Goal: Information Seeking & Learning: Find specific page/section

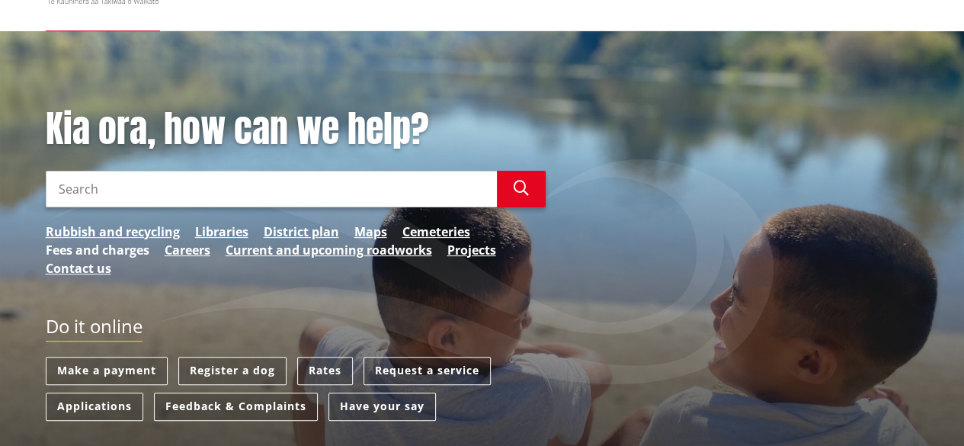
scroll to position [305, 0]
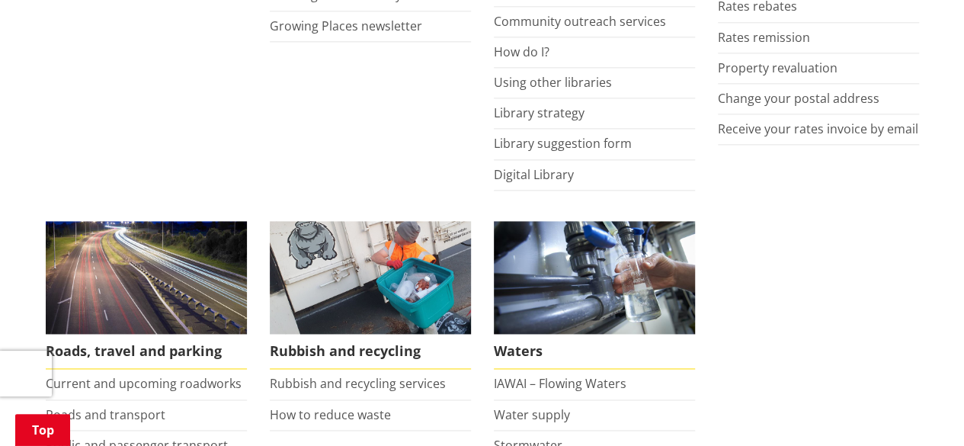
scroll to position [990, 0]
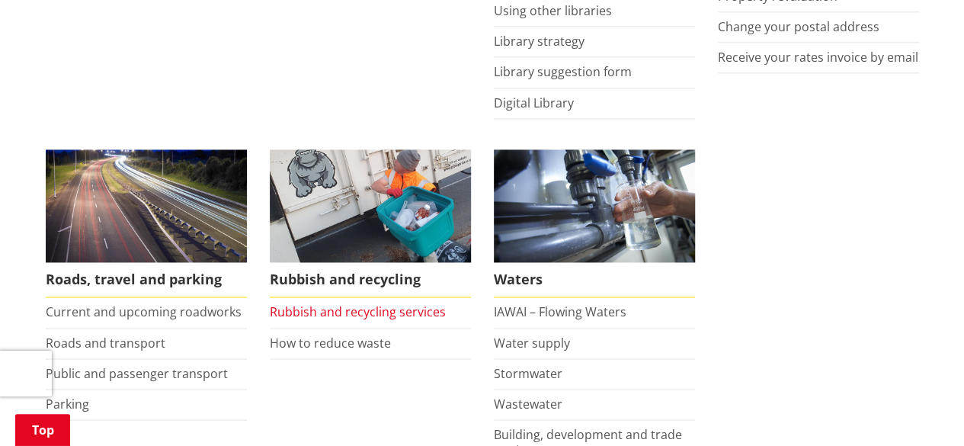
click at [340, 312] on link "Rubbish and recycling services" at bounding box center [358, 311] width 176 height 17
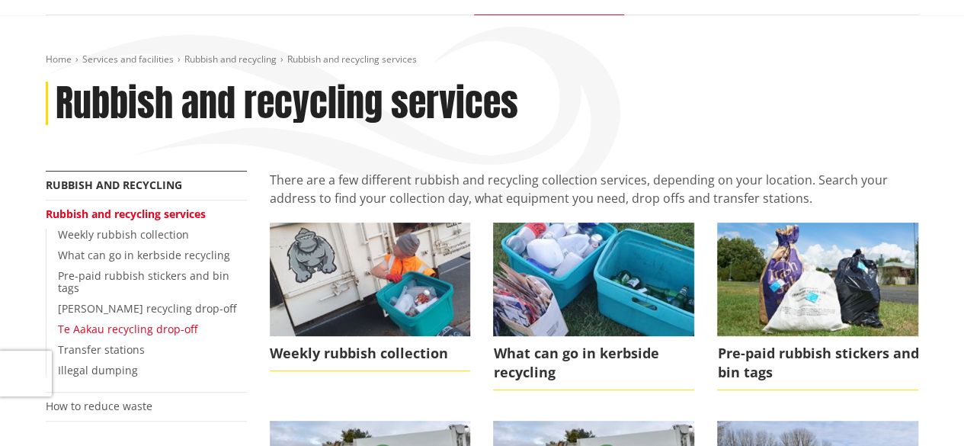
scroll to position [152, 0]
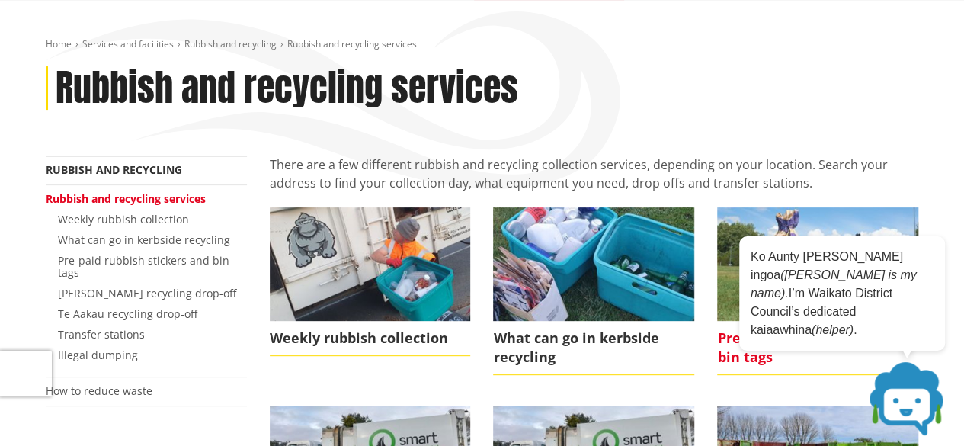
click at [741, 357] on span "Pre-paid rubbish stickers and bin tags" at bounding box center [817, 348] width 201 height 54
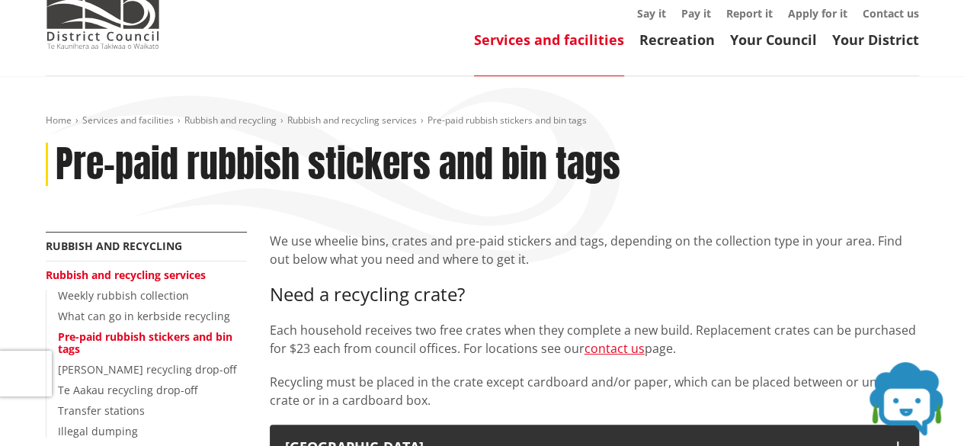
scroll to position [229, 0]
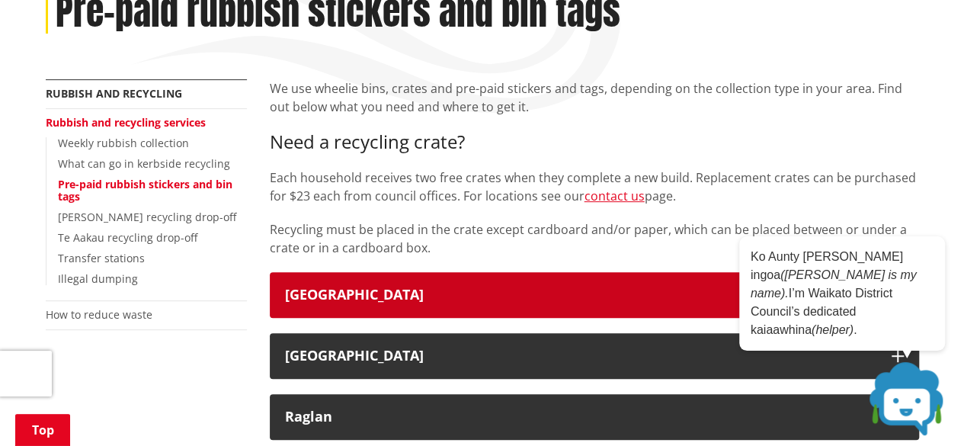
click at [366, 294] on div "[GEOGRAPHIC_DATA]" at bounding box center [580, 294] width 591 height 15
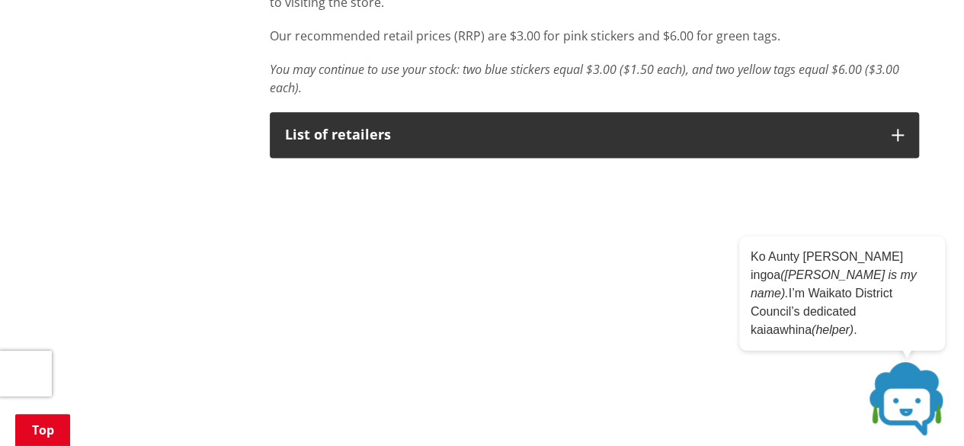
scroll to position [990, 0]
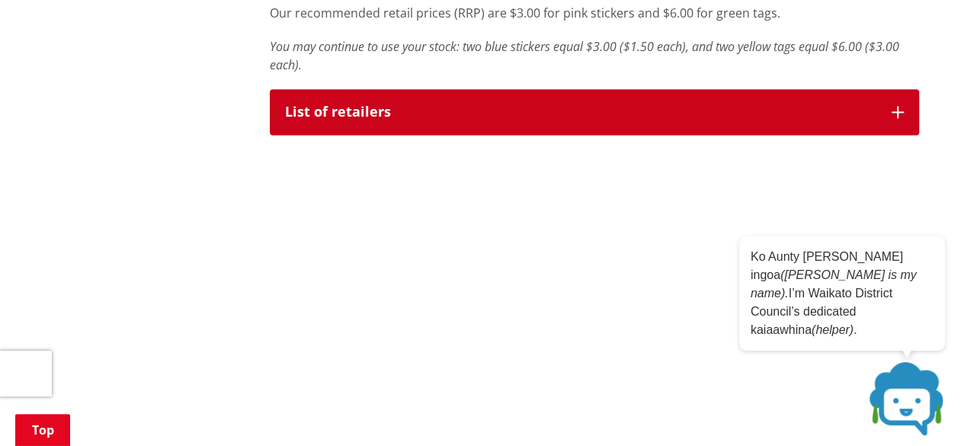
click at [462, 117] on div "List of retailers" at bounding box center [580, 111] width 591 height 15
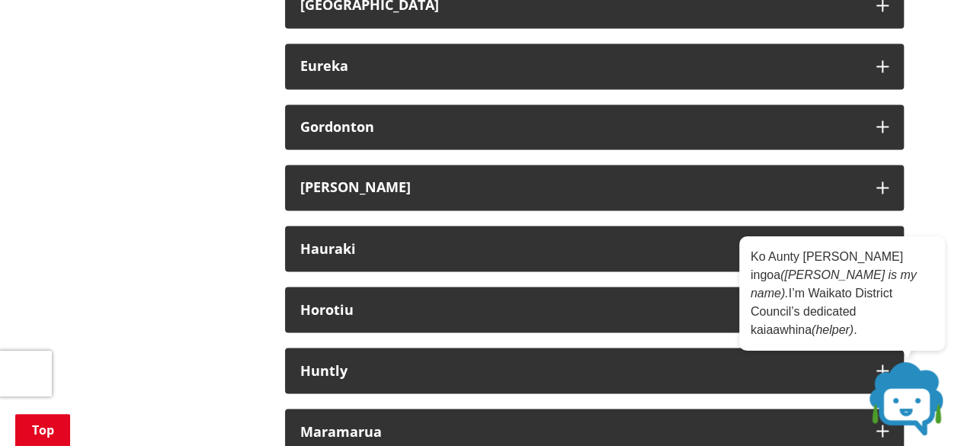
scroll to position [1371, 0]
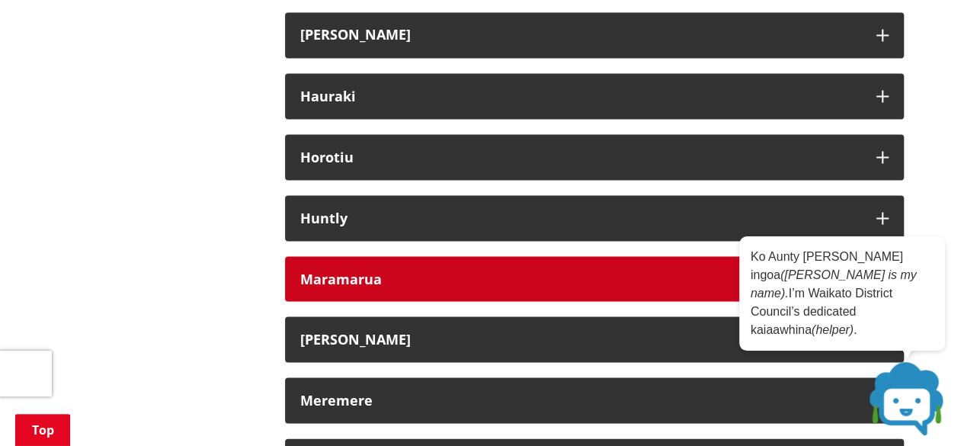
click at [406, 278] on div "Maramarua" at bounding box center [580, 278] width 561 height 15
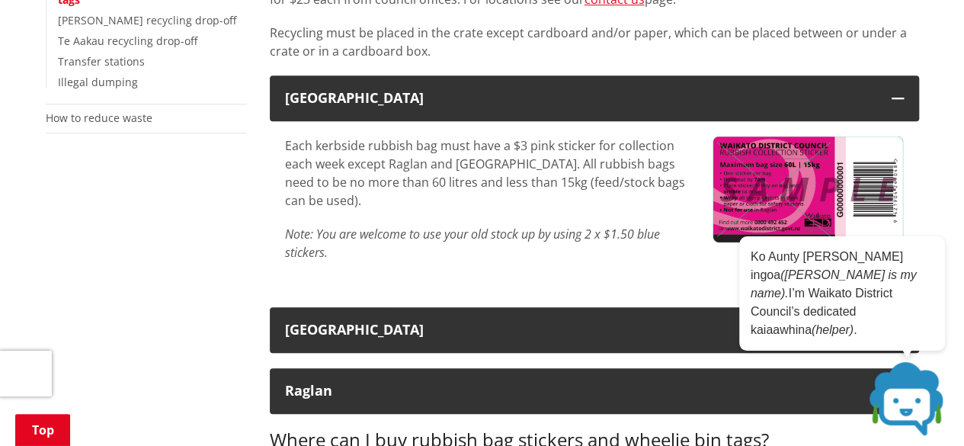
scroll to position [457, 0]
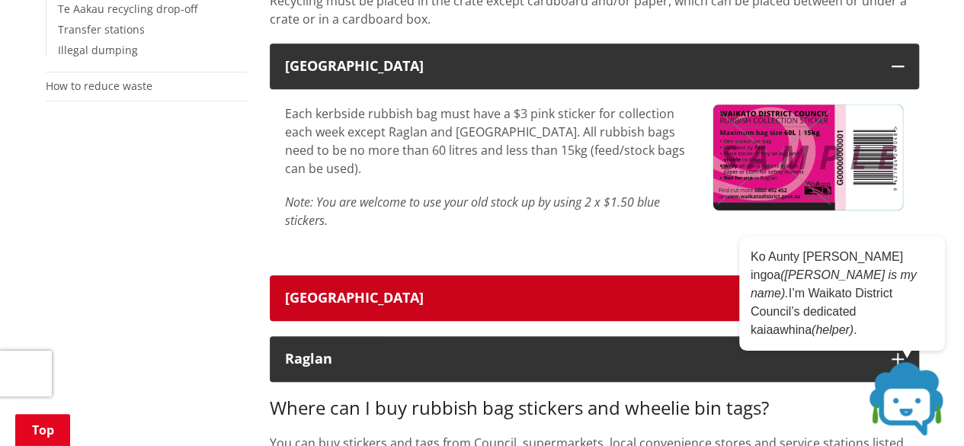
click at [326, 299] on div "Tuakau" at bounding box center [580, 297] width 591 height 15
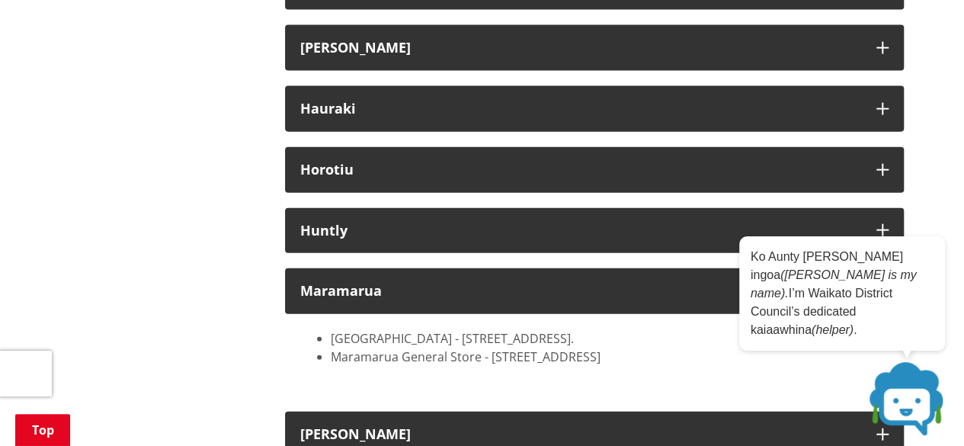
scroll to position [1600, 0]
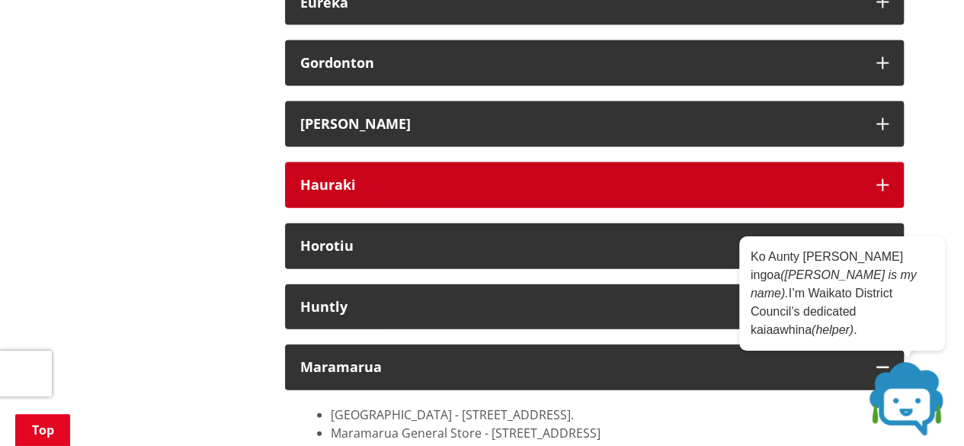
drag, startPoint x: 344, startPoint y: 191, endPoint x: 355, endPoint y: 193, distance: 10.8
click at [347, 193] on div "Hauraki" at bounding box center [580, 185] width 561 height 15
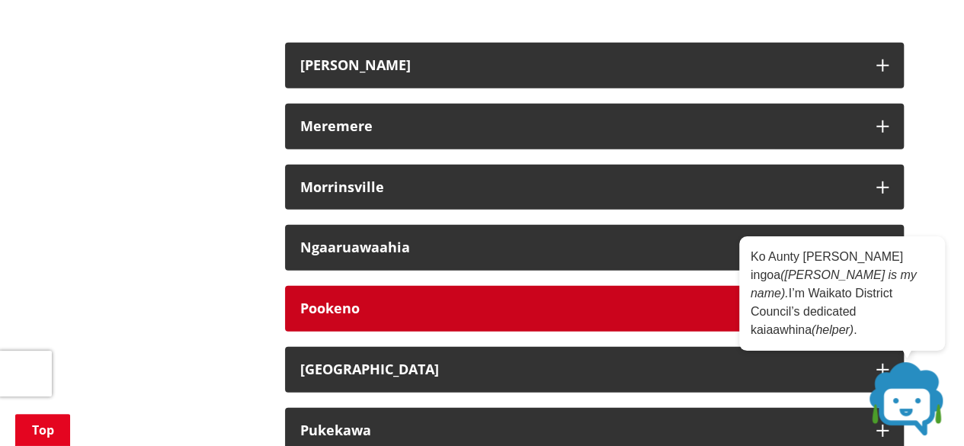
scroll to position [2133, 0]
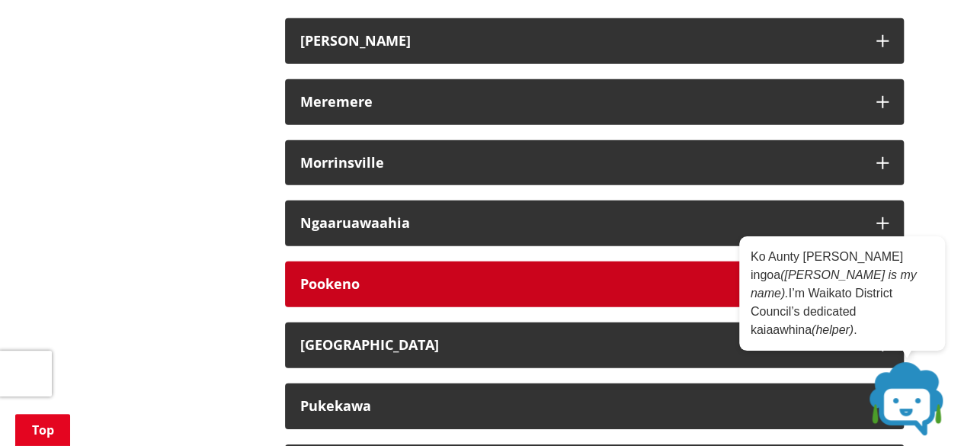
drag, startPoint x: 355, startPoint y: 286, endPoint x: 370, endPoint y: 280, distance: 16.4
click at [363, 289] on div "Pookeno" at bounding box center [580, 284] width 561 height 15
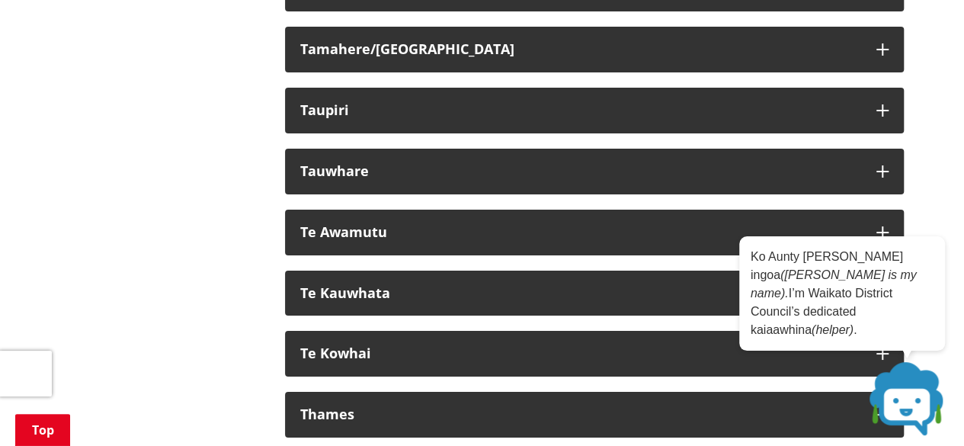
scroll to position [2819, 0]
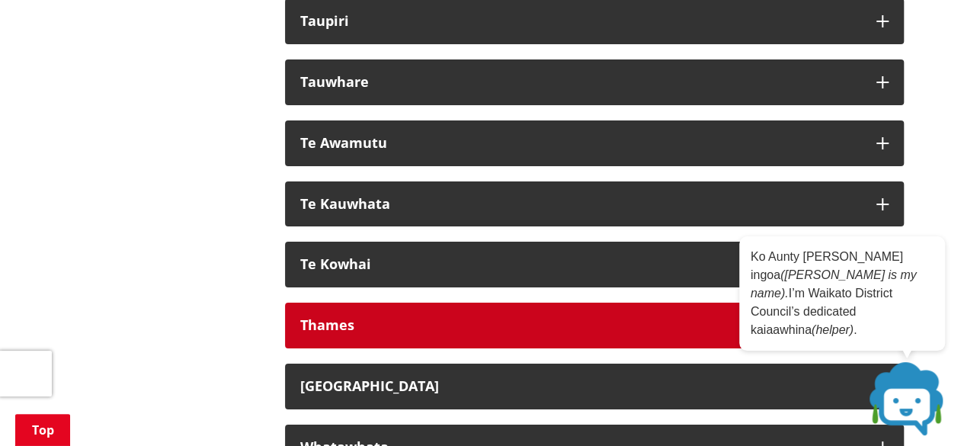
click at [344, 325] on div "Thames" at bounding box center [580, 325] width 561 height 15
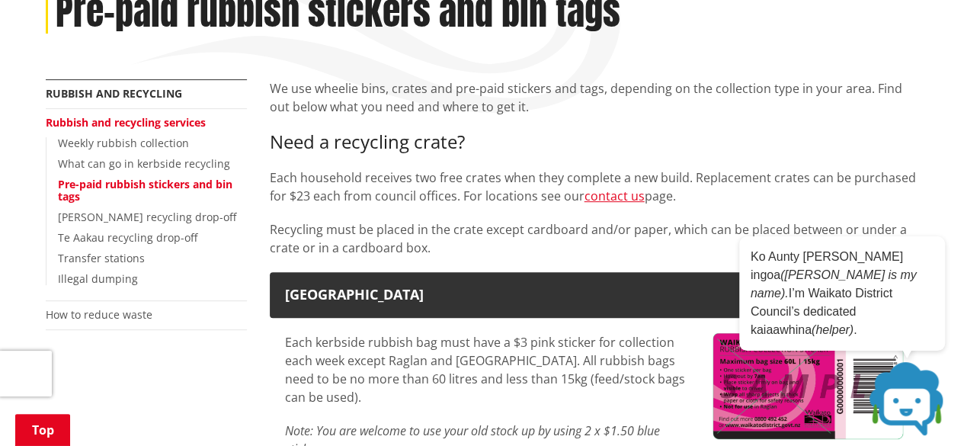
scroll to position [0, 0]
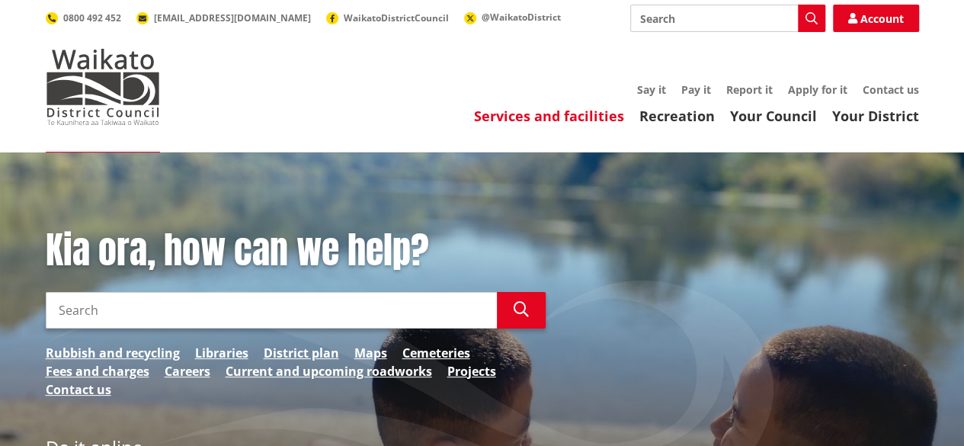
click at [541, 117] on link "Services and facilities" at bounding box center [549, 116] width 150 height 18
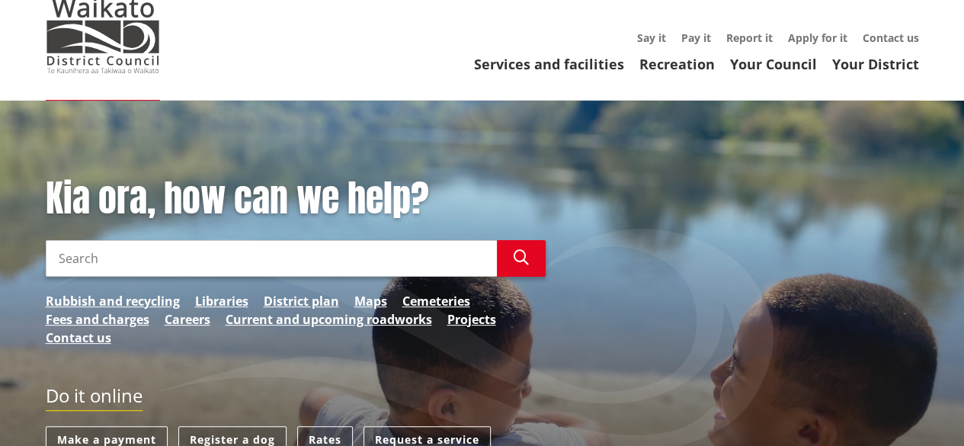
scroll to position [76, 0]
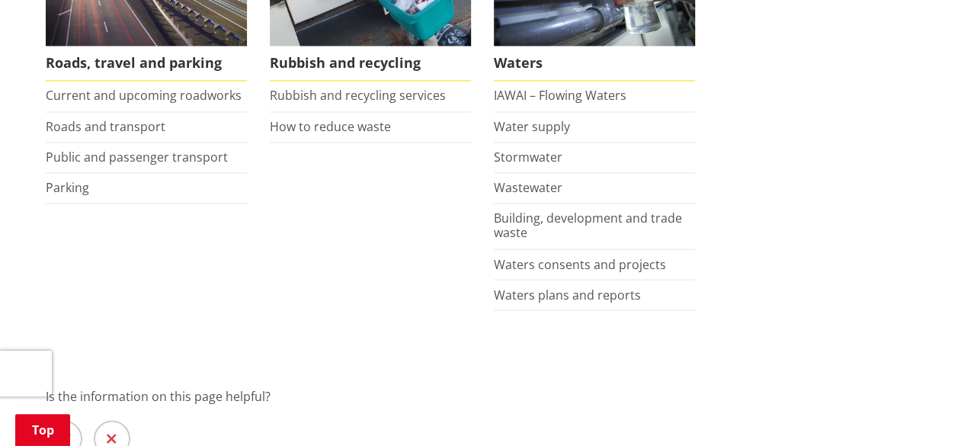
scroll to position [1143, 0]
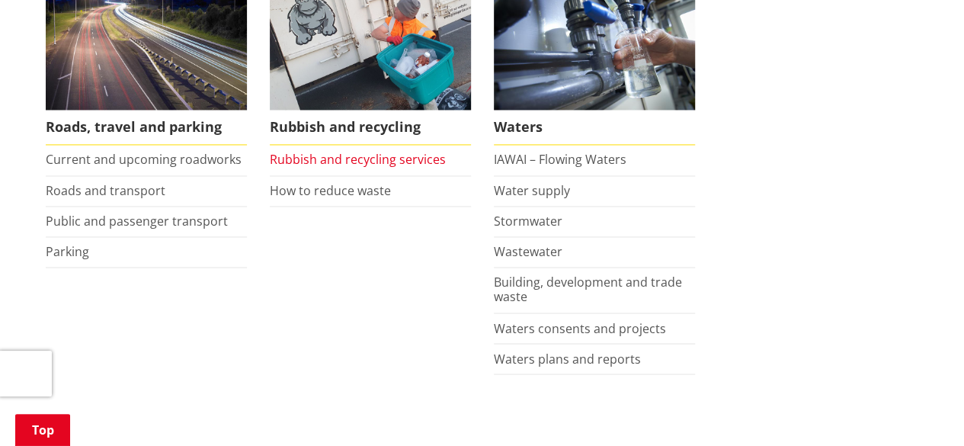
click at [316, 154] on link "Rubbish and recycling services" at bounding box center [358, 159] width 176 height 17
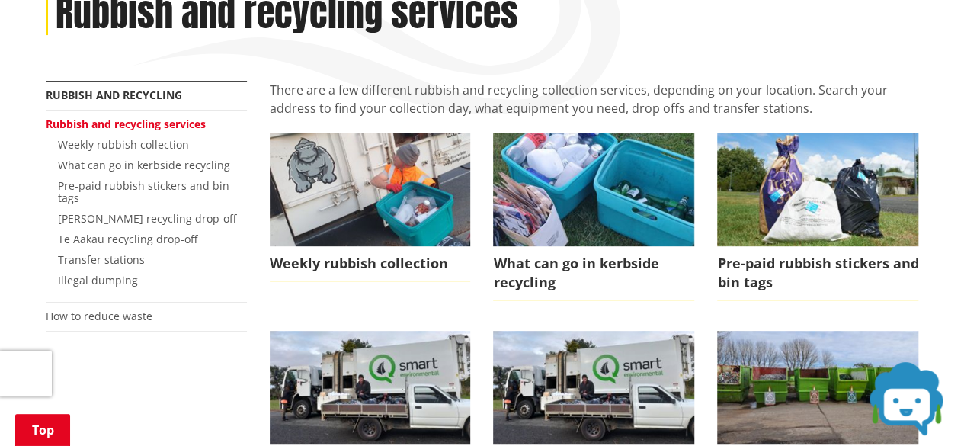
scroll to position [381, 0]
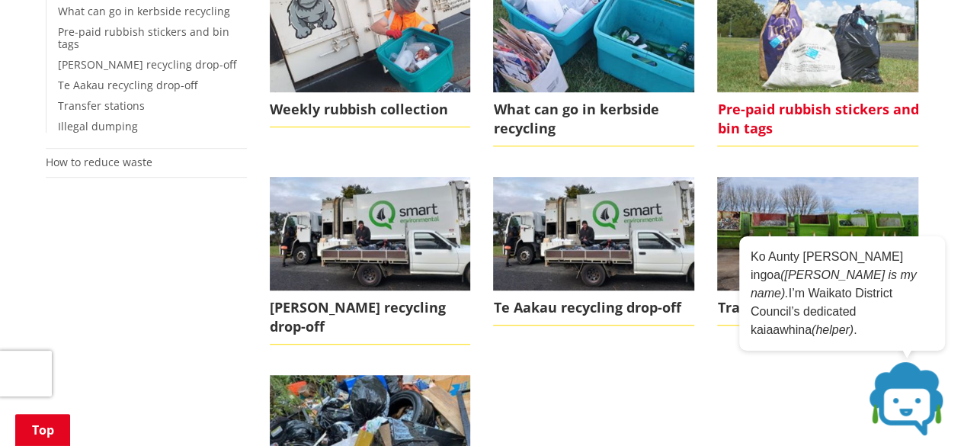
click at [802, 107] on span "Pre-paid rubbish stickers and bin tags" at bounding box center [817, 119] width 201 height 54
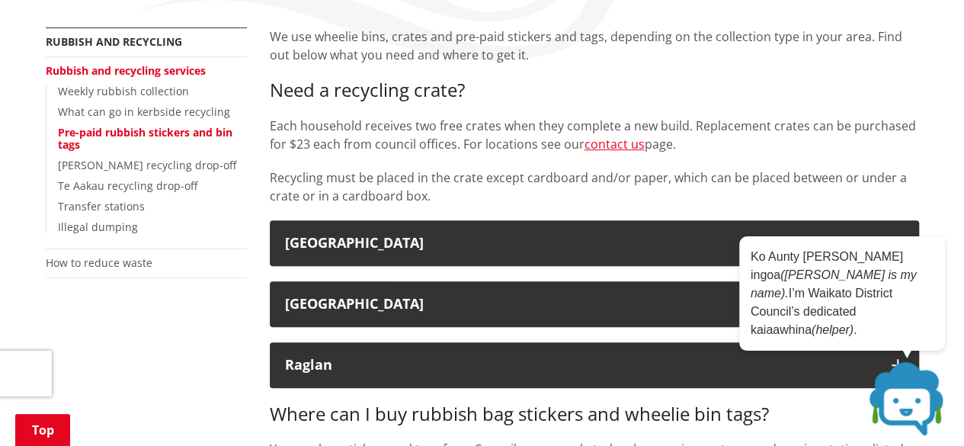
scroll to position [305, 0]
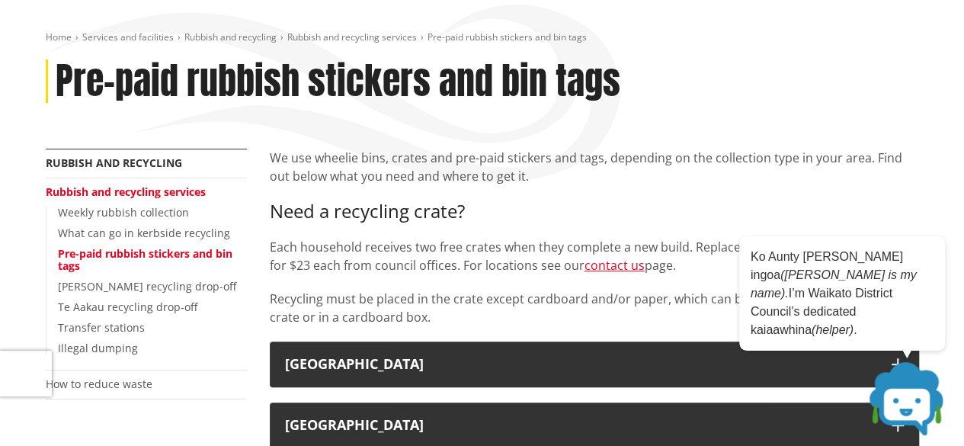
scroll to position [215, 0]
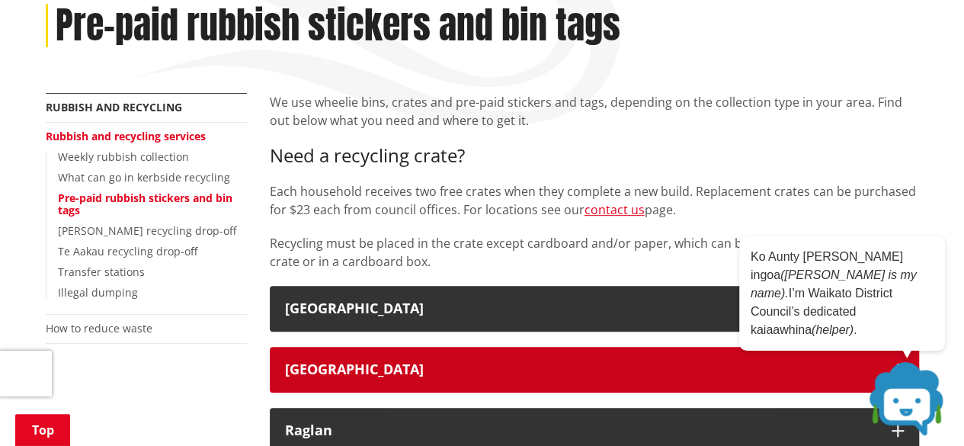
click at [317, 370] on div "Tuakau" at bounding box center [580, 369] width 591 height 15
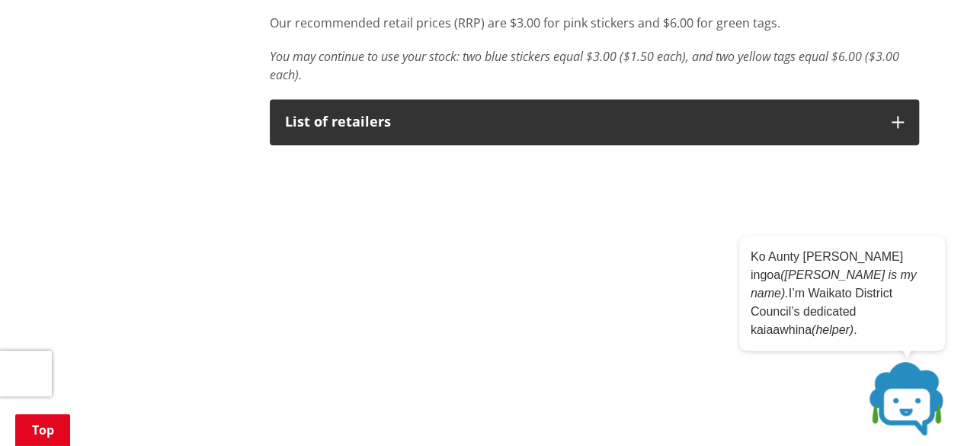
scroll to position [1129, 0]
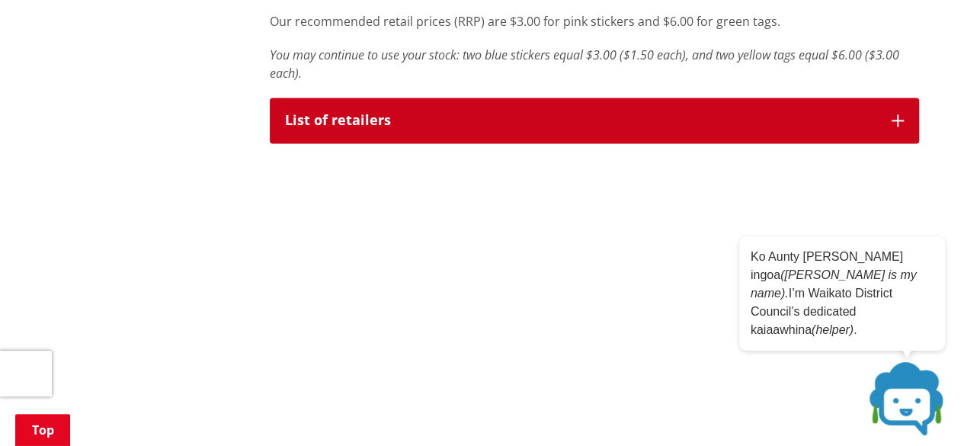
click at [347, 124] on div "List of retailers" at bounding box center [580, 120] width 591 height 15
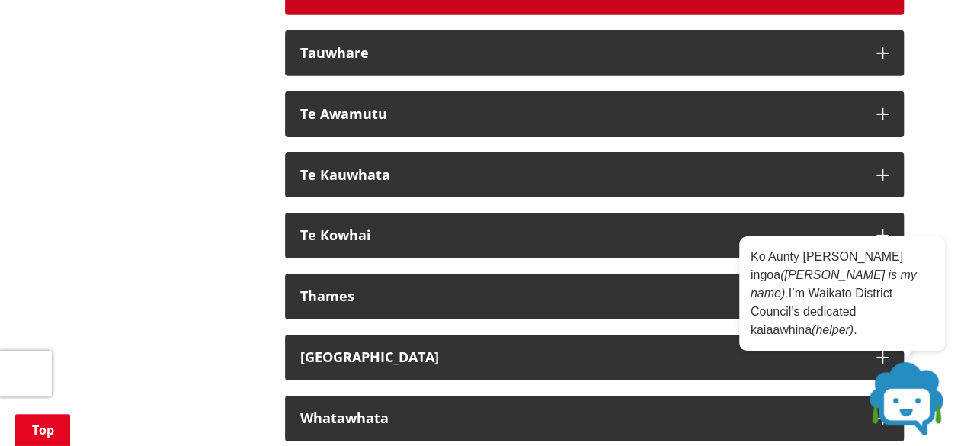
scroll to position [2424, 0]
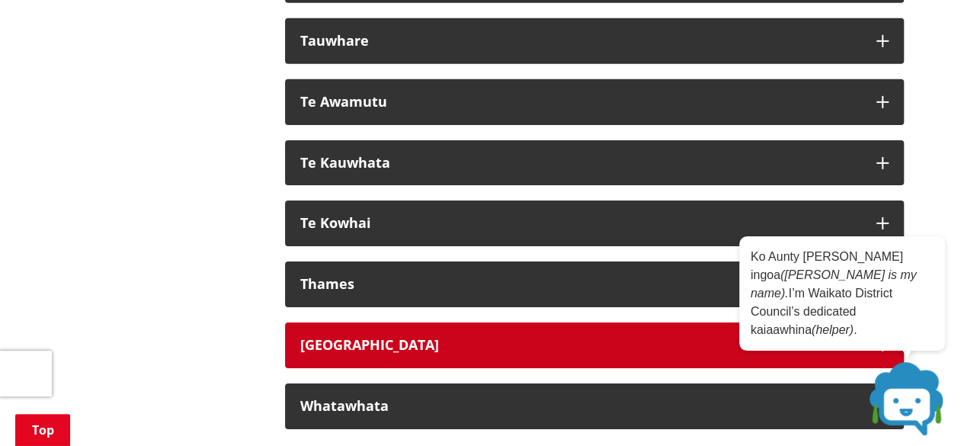
click at [326, 347] on div "Tuakau" at bounding box center [580, 345] width 561 height 15
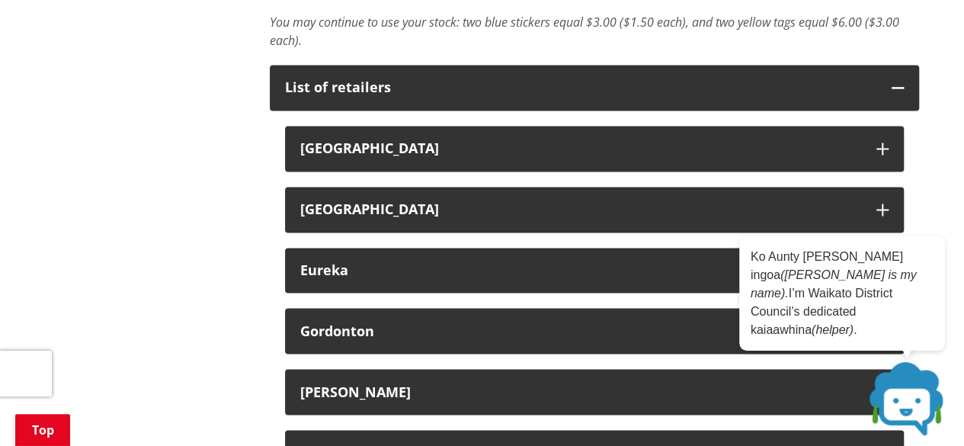
scroll to position [1053, 0]
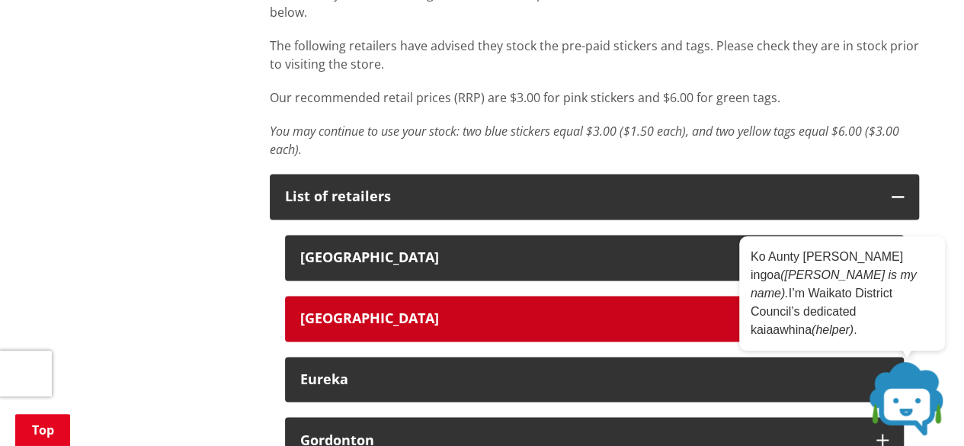
click at [404, 318] on div "Cambridge" at bounding box center [580, 318] width 561 height 15
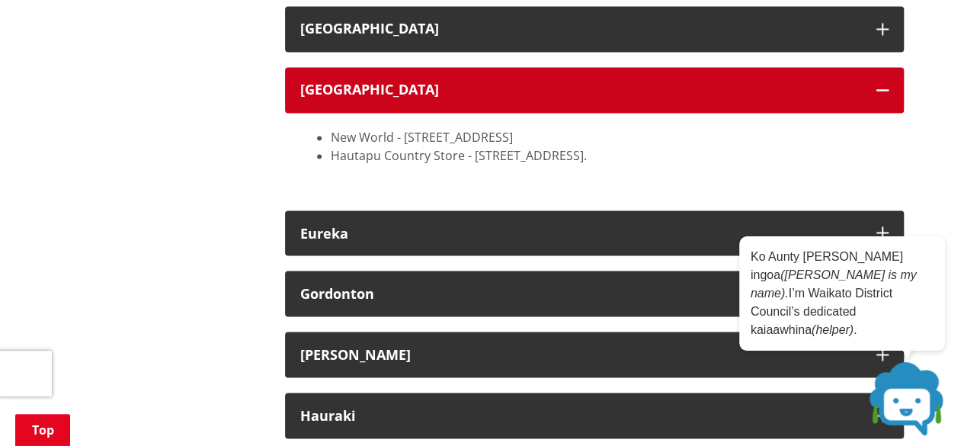
scroll to position [1358, 0]
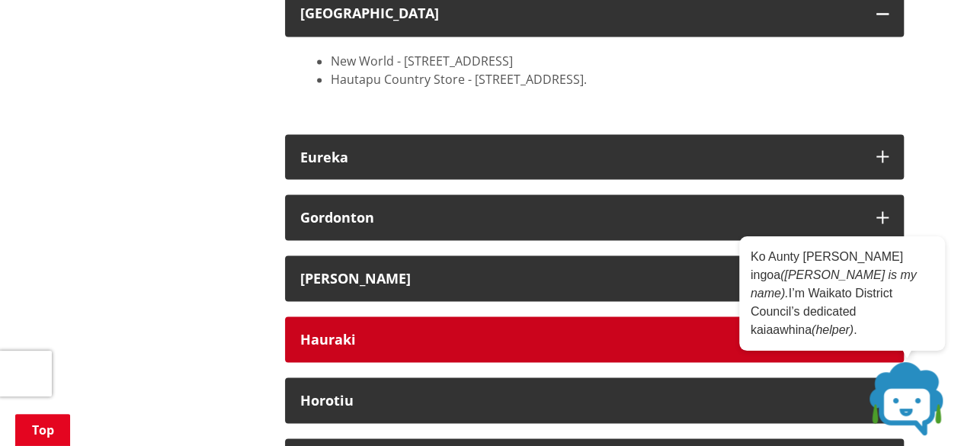
click at [418, 327] on button "Hauraki" at bounding box center [594, 339] width 619 height 46
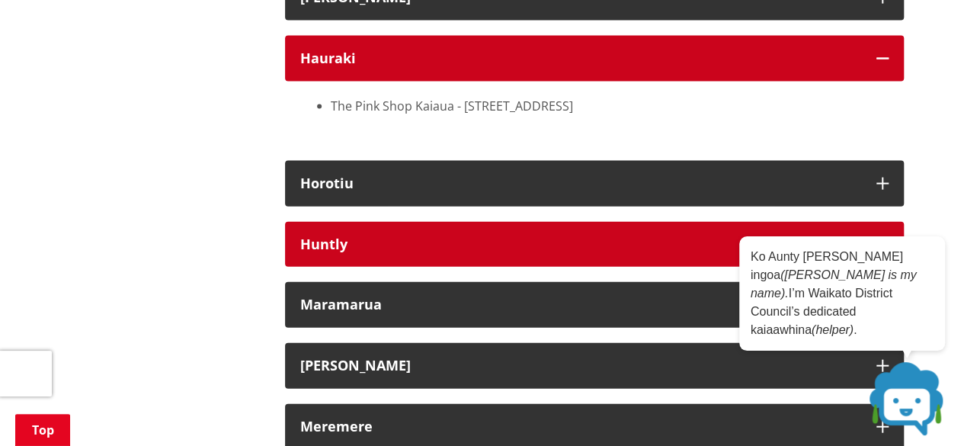
scroll to position [1662, 0]
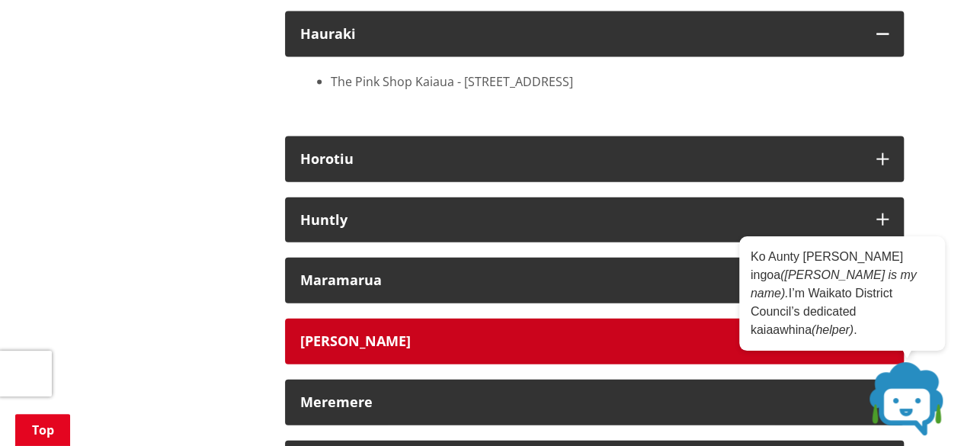
click at [421, 342] on div "Mercer" at bounding box center [580, 341] width 561 height 15
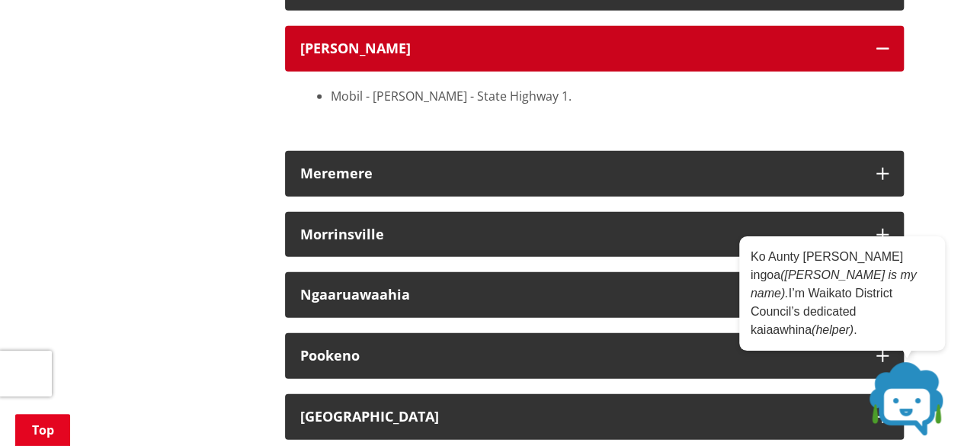
scroll to position [1967, 0]
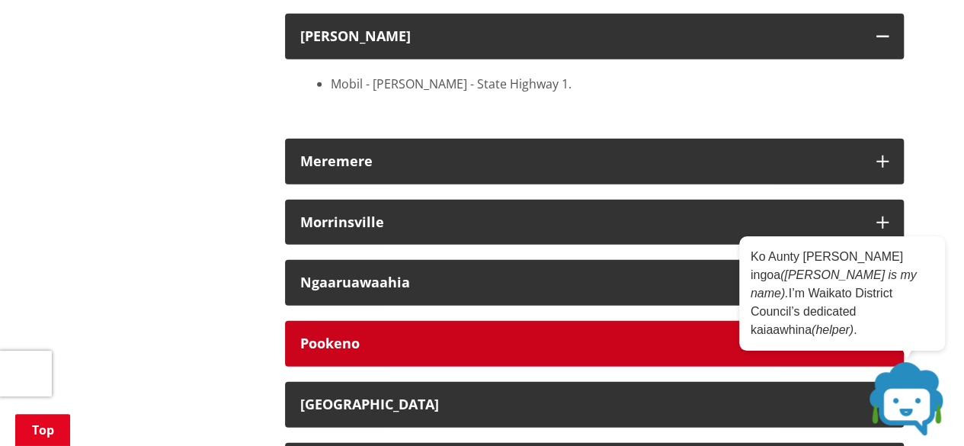
click at [421, 341] on div "Pookeno" at bounding box center [580, 343] width 561 height 15
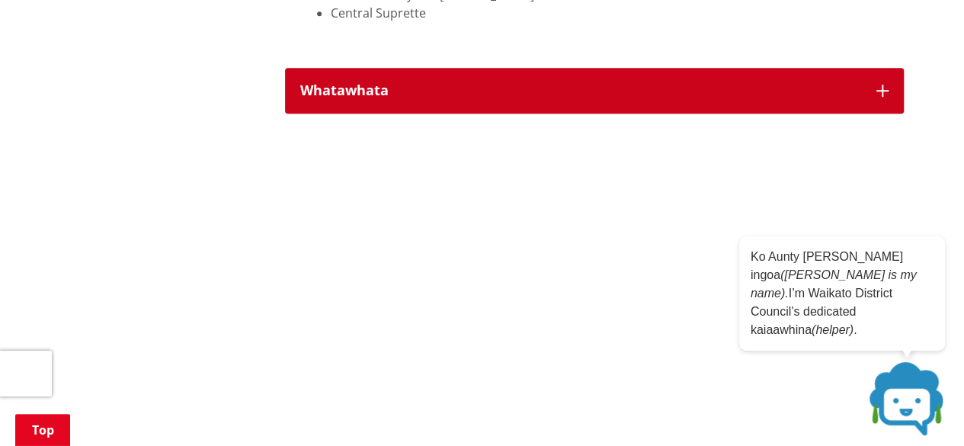
scroll to position [3415, 0]
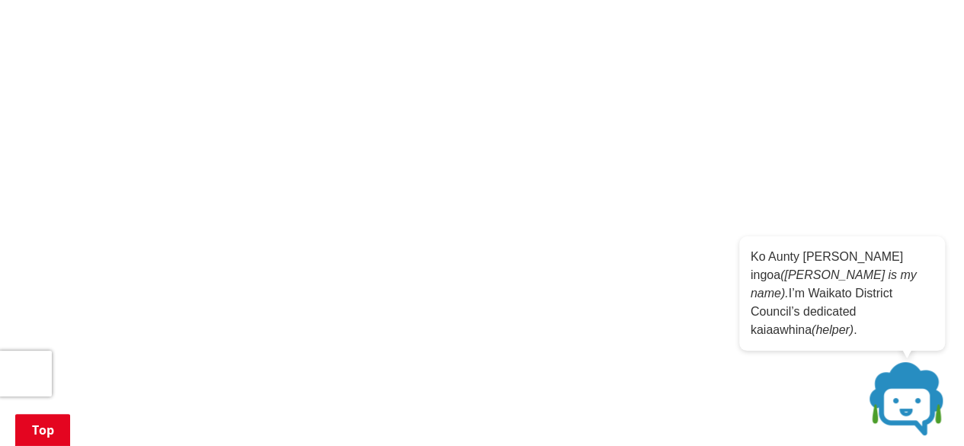
click at [930, 253] on icon "Close" at bounding box center [933, 249] width 8 height 8
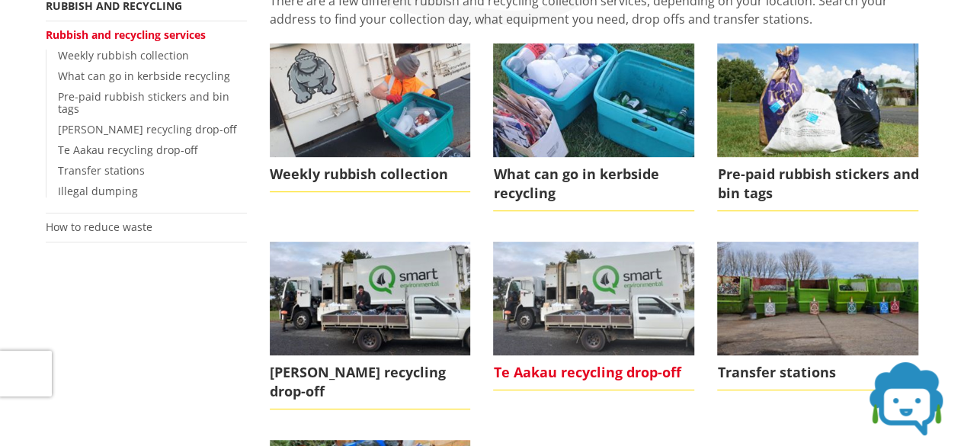
scroll to position [229, 0]
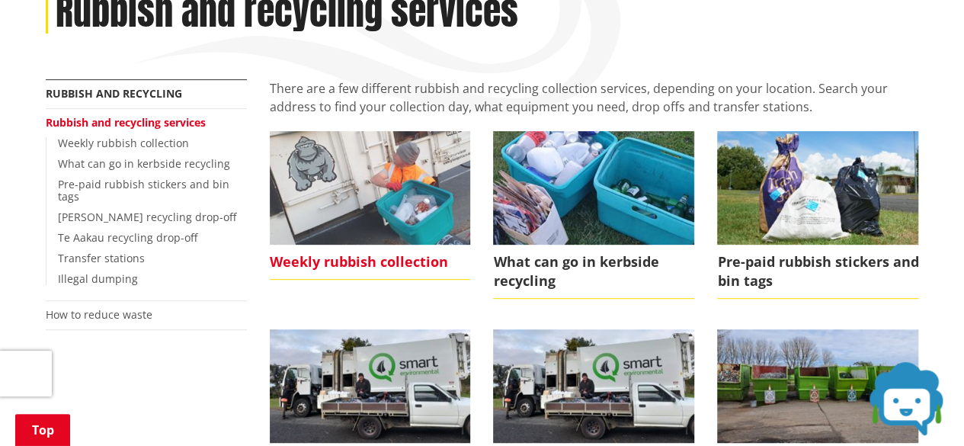
click at [394, 263] on span "Weekly rubbish collection" at bounding box center [370, 262] width 201 height 35
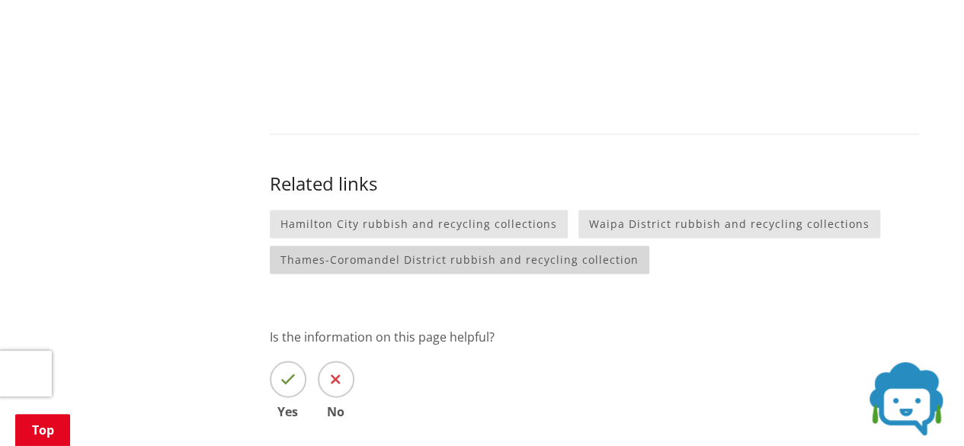
scroll to position [1600, 0]
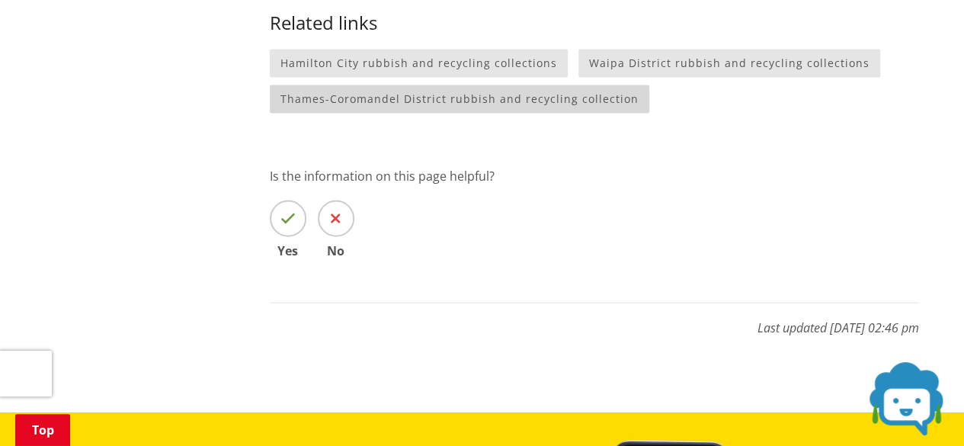
click at [497, 85] on link "Thames-Coromandel District rubbish and recycling collection" at bounding box center [459, 99] width 379 height 28
